Goal: Find specific page/section: Find specific page/section

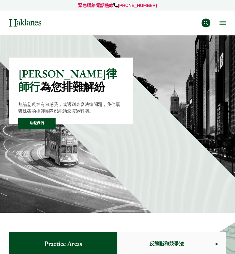
scroll to position [193, 0]
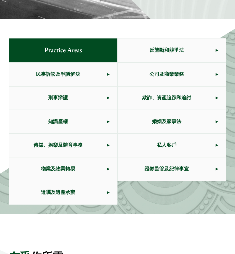
click at [168, 151] on span "私人客戶" at bounding box center [167, 145] width 98 height 23
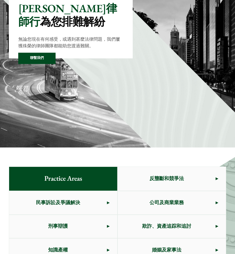
scroll to position [0, 0]
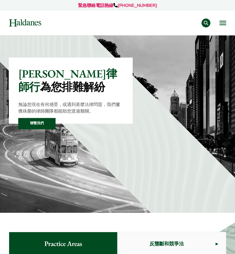
click at [207, 24] on button "Search" at bounding box center [205, 23] width 9 height 9
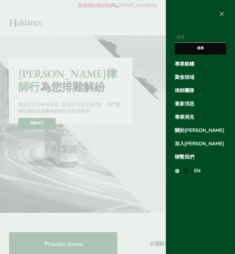
click at [201, 36] on input "搜尋關鍵字:" at bounding box center [200, 37] width 51 height 10
type input "drp"
click at [175, 43] on input "搜尋" at bounding box center [200, 49] width 51 height 12
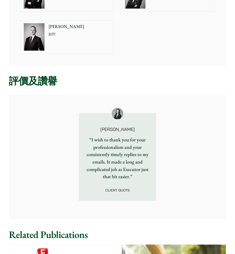
scroll to position [437, 0]
